Goal: Check status: Check status

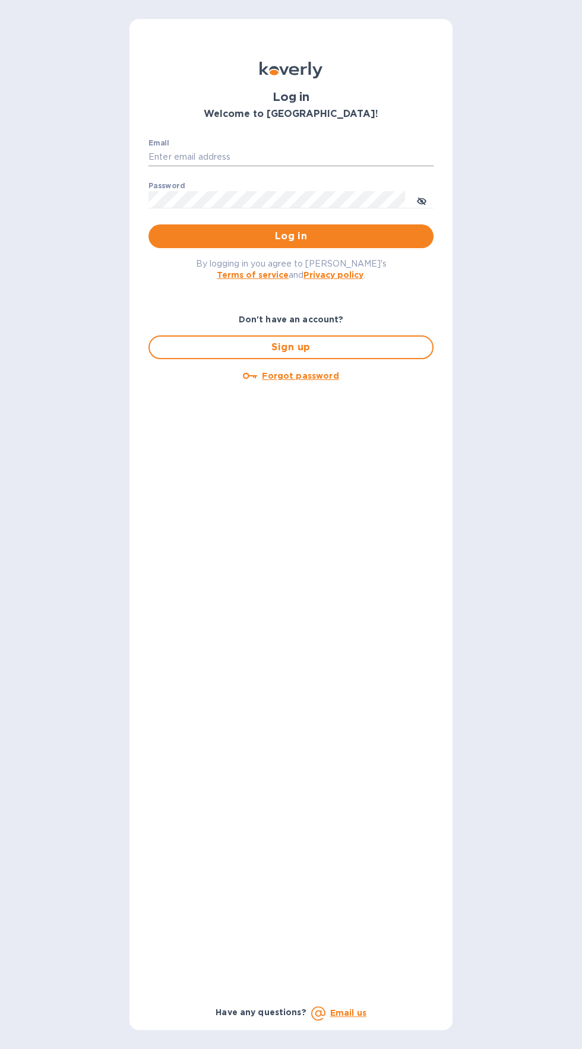
click at [188, 157] on input "Email" at bounding box center [290, 157] width 285 height 18
type input "jack@ajvisualsolutions.com"
click at [148, 224] on button "Log in" at bounding box center [290, 236] width 285 height 24
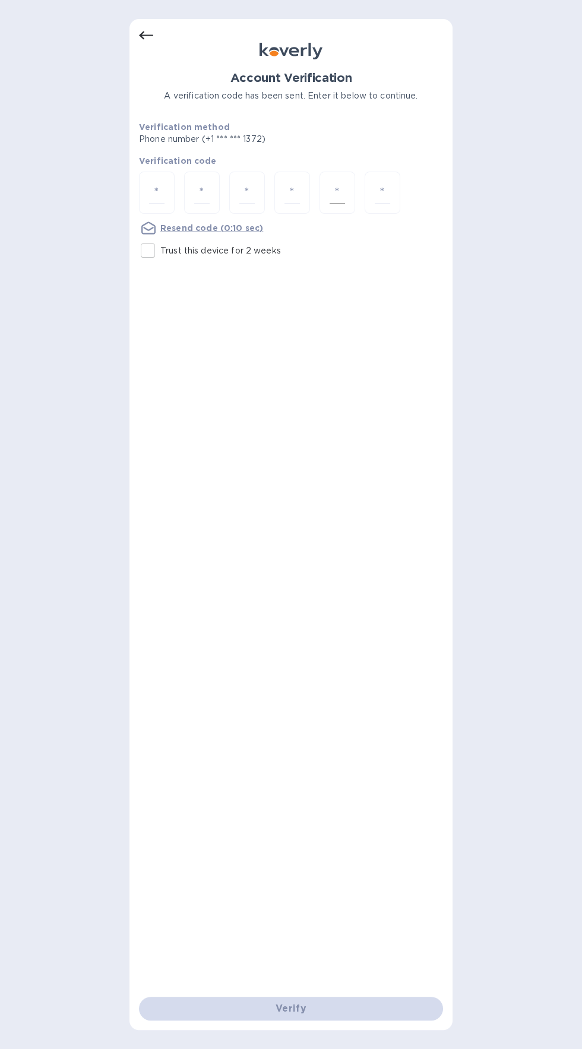
click at [350, 192] on div at bounding box center [337, 193] width 36 height 42
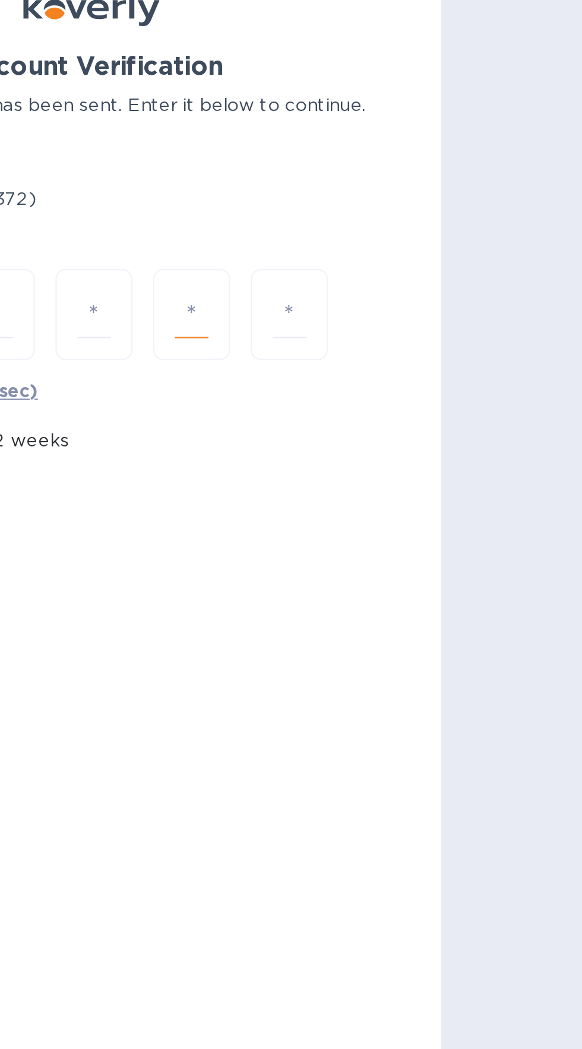
type input "7"
type input "1"
type input "6"
type input "1"
type input "5"
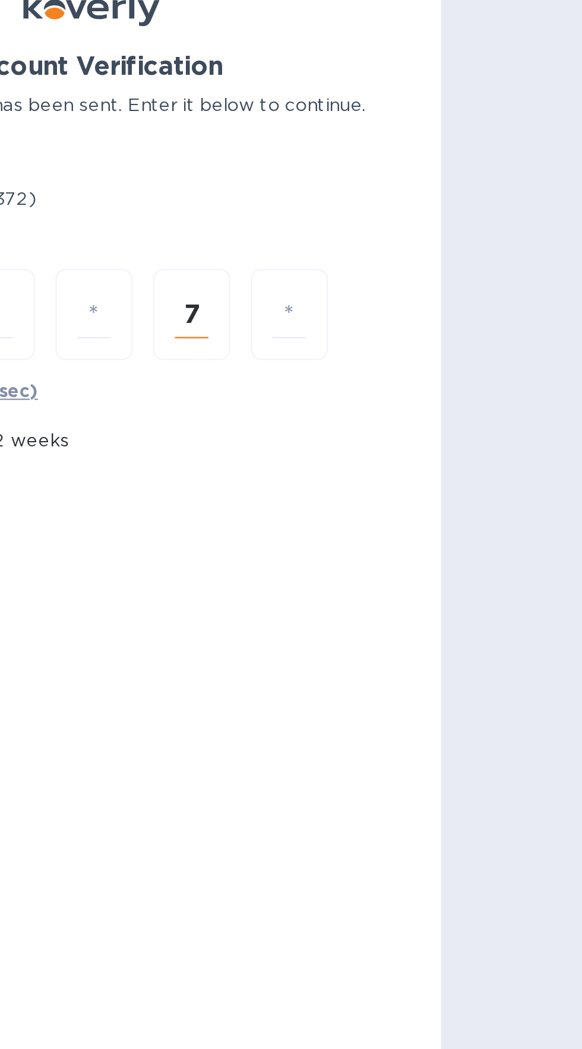
type input "5"
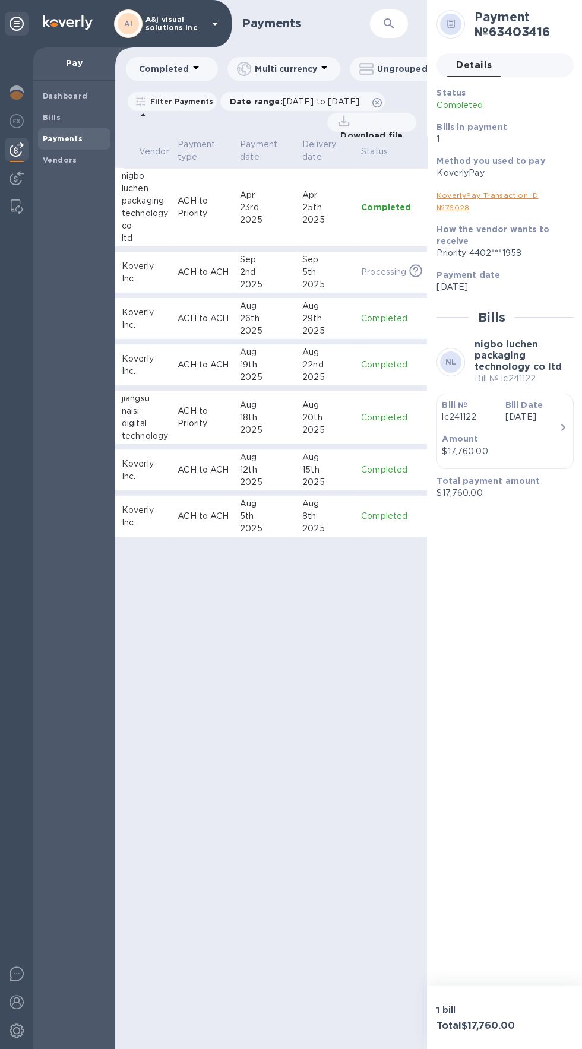
scroll to position [0, 74]
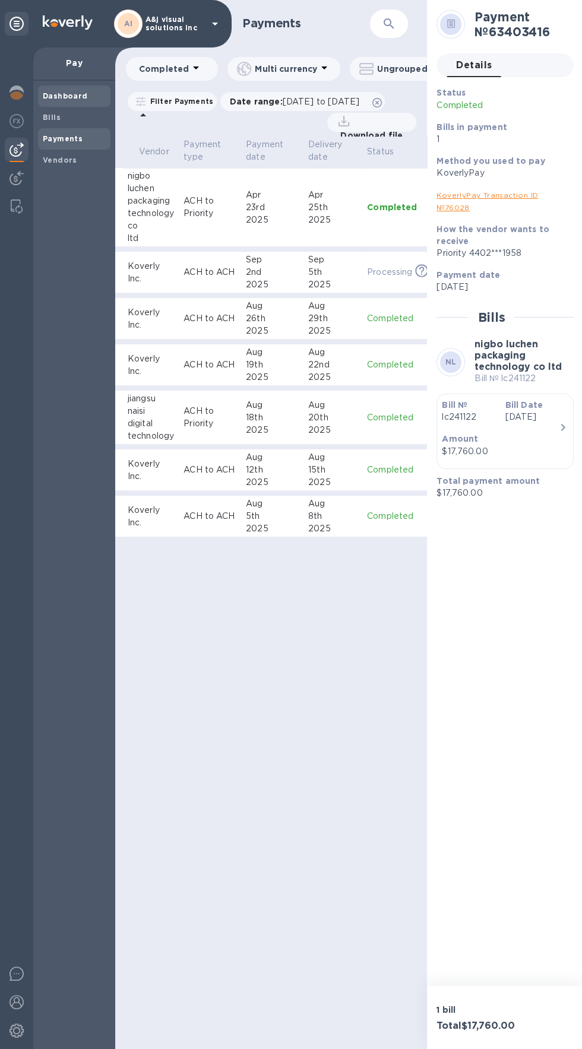
click at [50, 90] on div "Dashboard" at bounding box center [74, 95] width 72 height 21
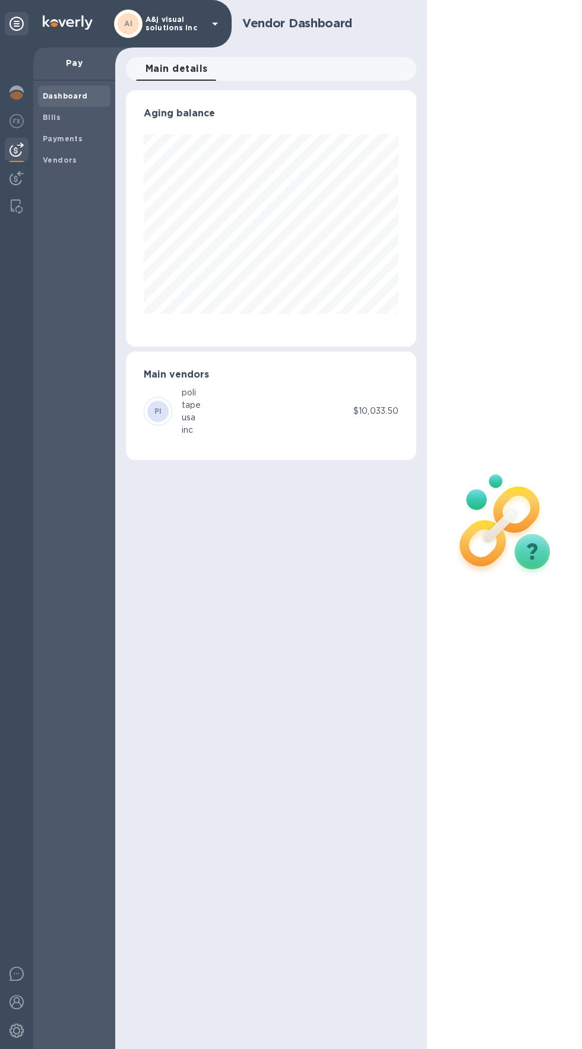
scroll to position [256, 290]
click at [17, 90] on img at bounding box center [16, 92] width 14 height 14
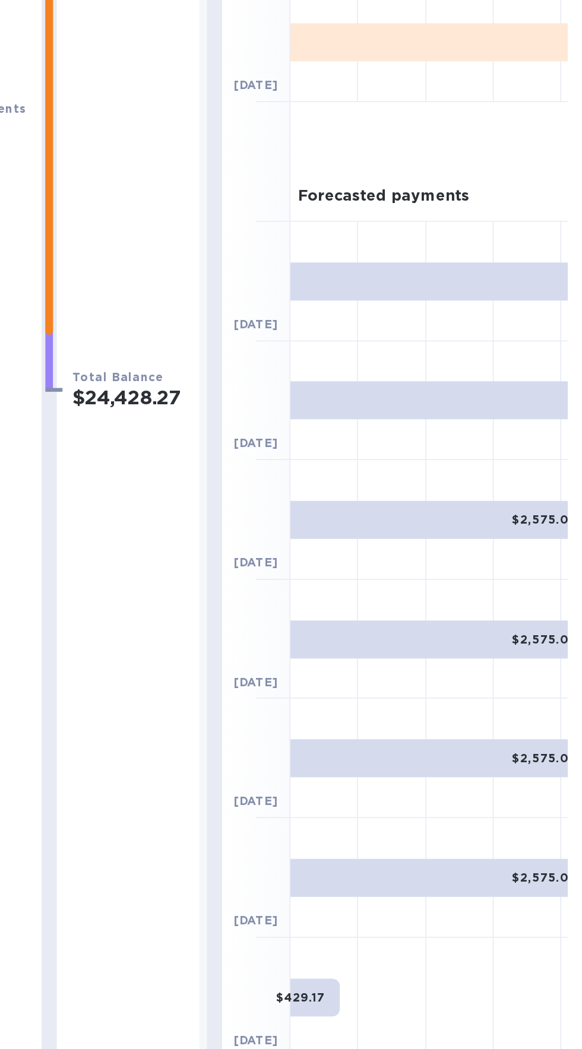
click at [499, 624] on div "$2,575.01" at bounding box center [492, 616] width 187 height 24
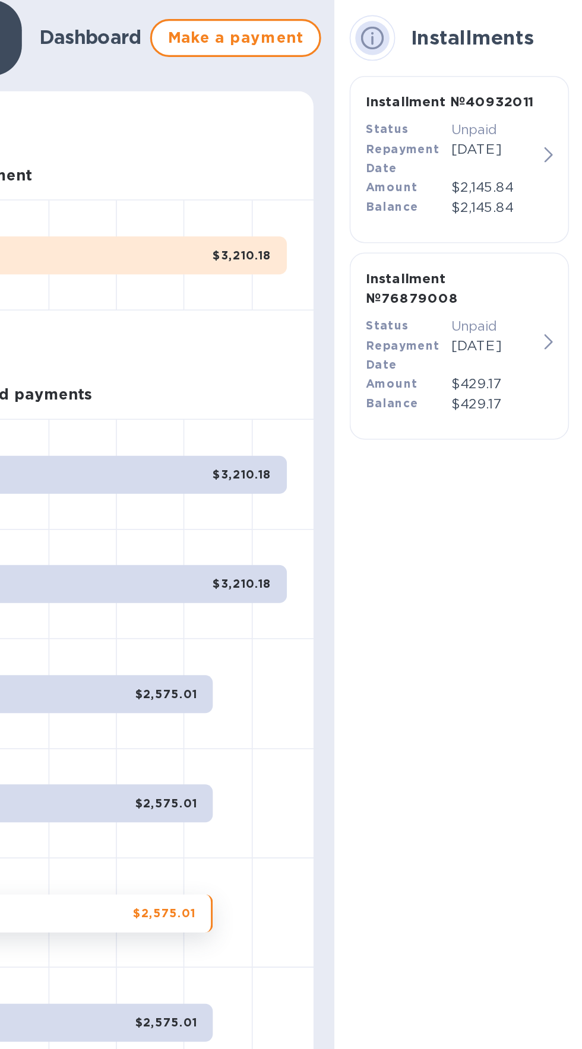
click at [571, 88] on button "Installment № 40932011 Status Unpaid Repayment Date [DATE] Amount $2,145.84 Bal…" at bounding box center [504, 99] width 137 height 104
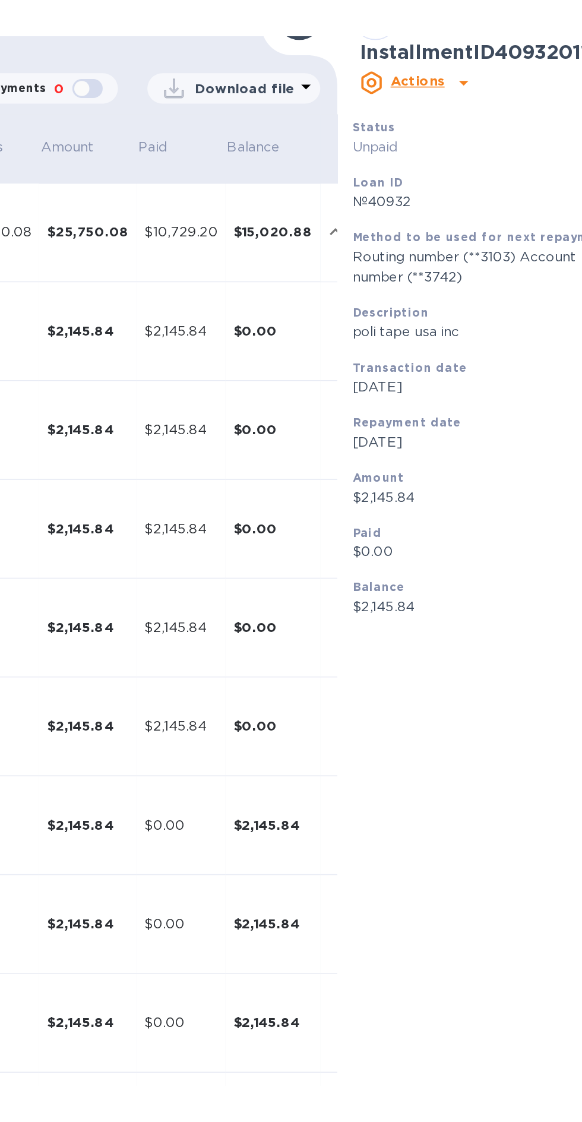
scroll to position [0, 49]
